Goal: Communication & Community: Answer question/provide support

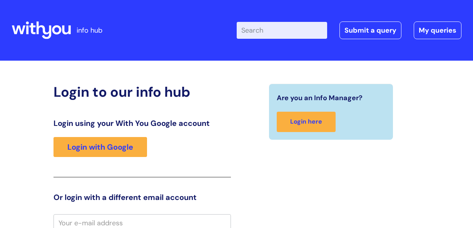
scroll to position [3, 0]
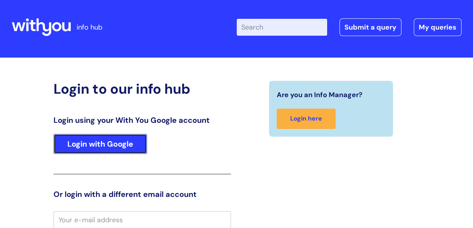
click at [108, 147] on link "Login with Google" at bounding box center [99, 144] width 93 height 20
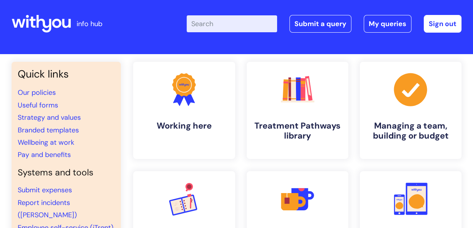
scroll to position [7, 0]
click at [221, 22] on input "Enter your search term here..." at bounding box center [231, 23] width 90 height 17
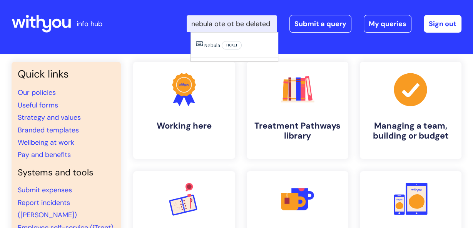
click at [228, 23] on input "nebula ote ot be deleted" at bounding box center [231, 23] width 90 height 17
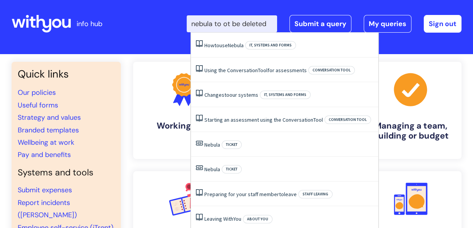
click at [234, 23] on input "nebula to ot be deleted" at bounding box center [231, 23] width 90 height 17
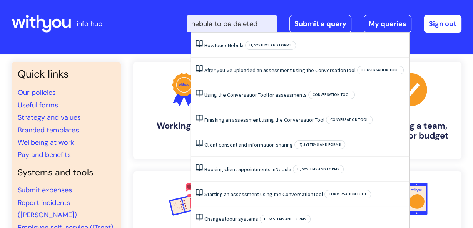
click at [218, 25] on input "nebula to be deleted" at bounding box center [231, 23] width 90 height 17
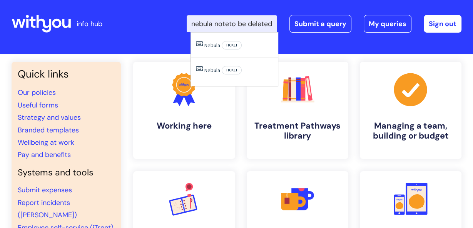
type input "nebula note to be deleted"
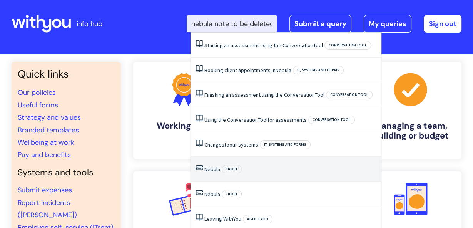
click at [209, 166] on span "Nebula" at bounding box center [212, 169] width 16 height 7
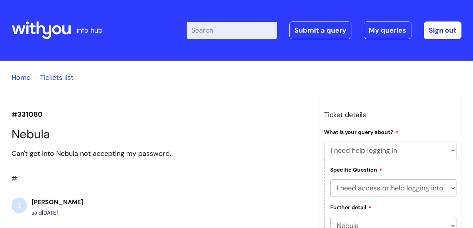
select select "I need help logging in"
select select "I need access or help logging into a system, including Single Sign On"
select select "Nebula"
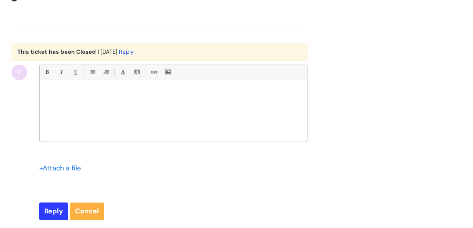
click at [59, 97] on p at bounding box center [173, 93] width 256 height 7
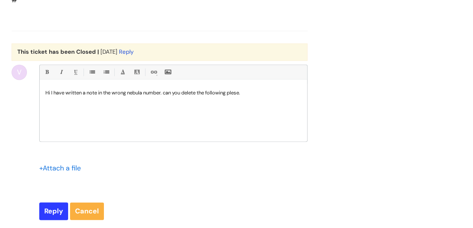
click at [169, 97] on p "Hi I have written a note in the wrong nebula number. can you delete the followi…" at bounding box center [173, 93] width 256 height 7
click at [256, 97] on p "Hi I have written a note in the wrong nebula number. Can you delete the followi…" at bounding box center [173, 93] width 256 height 7
click at [50, 97] on p "Hi I have written a note in the wrong nebula number. Can you delete the followi…" at bounding box center [173, 93] width 256 height 7
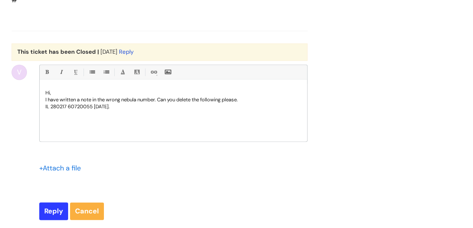
click at [46, 103] on span "I have written a note in the wrong nebula number. Can you delete the following …" at bounding box center [141, 100] width 192 height 7
click at [128, 110] on p "IL 280217 60720055 [DATE]." at bounding box center [173, 106] width 256 height 7
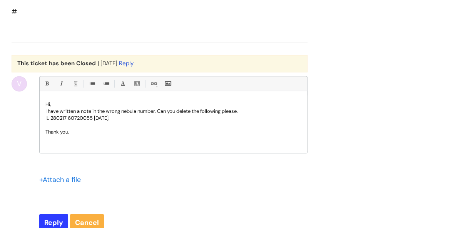
scroll to position [817, 0]
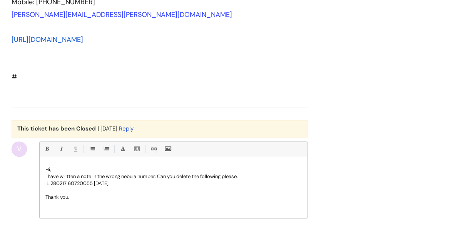
drag, startPoint x: 23, startPoint y: 98, endPoint x: 16, endPoint y: 98, distance: 7.7
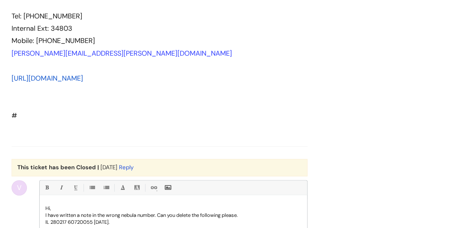
scroll to position [692, 0]
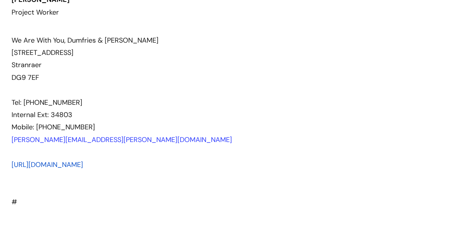
drag, startPoint x: 10, startPoint y: 187, endPoint x: 173, endPoint y: 185, distance: 163.8
click at [137, 208] on div "That's great, thank you very much. I'm in. Kind Regards Veronica Smith Veronica…" at bounding box center [146, 65] width 268 height 287
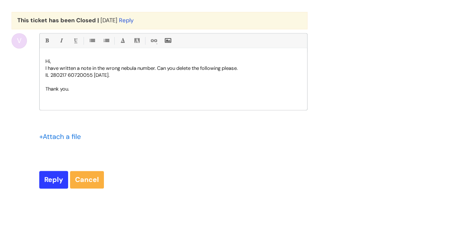
scroll to position [948, 0]
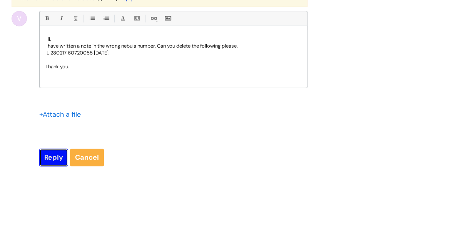
click at [55, 166] on input "Reply" at bounding box center [53, 158] width 29 height 18
type input "Please Wait..."
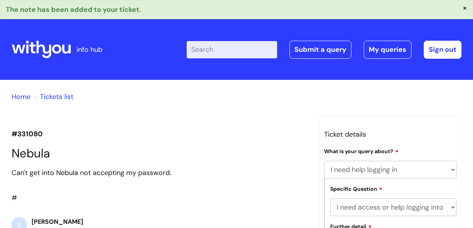
select select "I need help logging in"
select select "I need access or help logging into a system, including Single Sign On"
select select "Nebula"
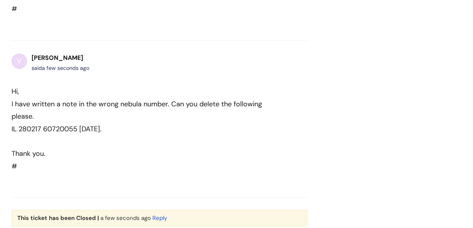
scroll to position [733, 0]
